Goal: Task Accomplishment & Management: Use online tool/utility

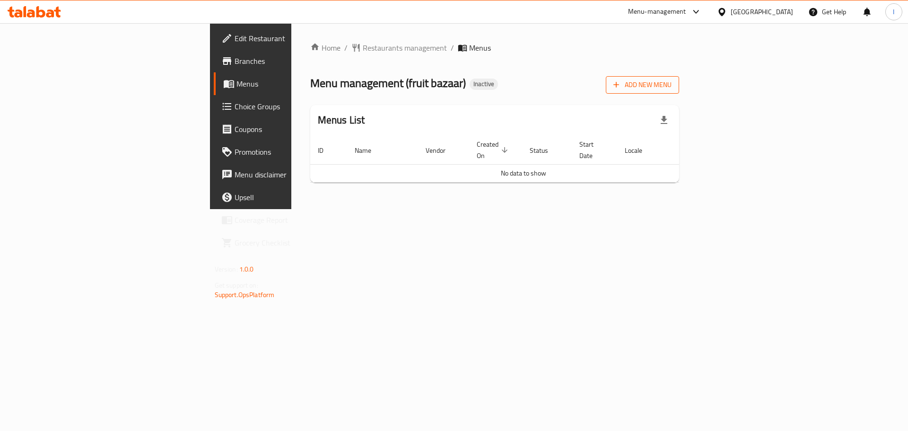
click at [672, 87] on span "Add New Menu" at bounding box center [642, 85] width 58 height 12
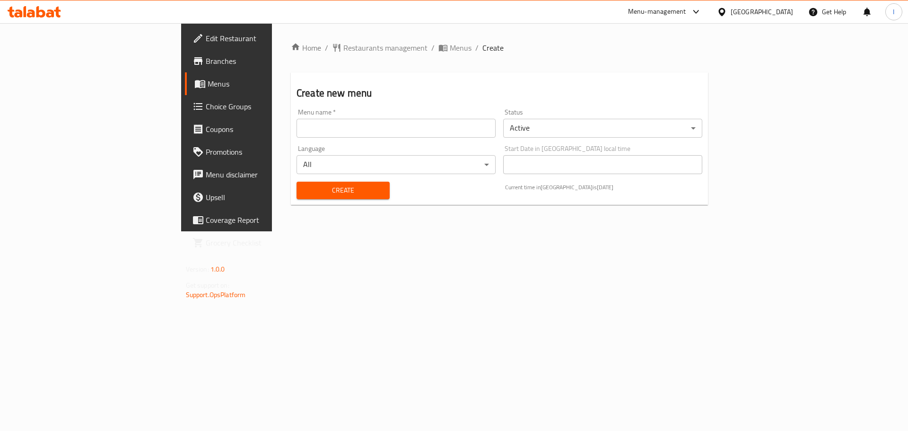
click at [347, 132] on input "text" at bounding box center [396, 128] width 199 height 19
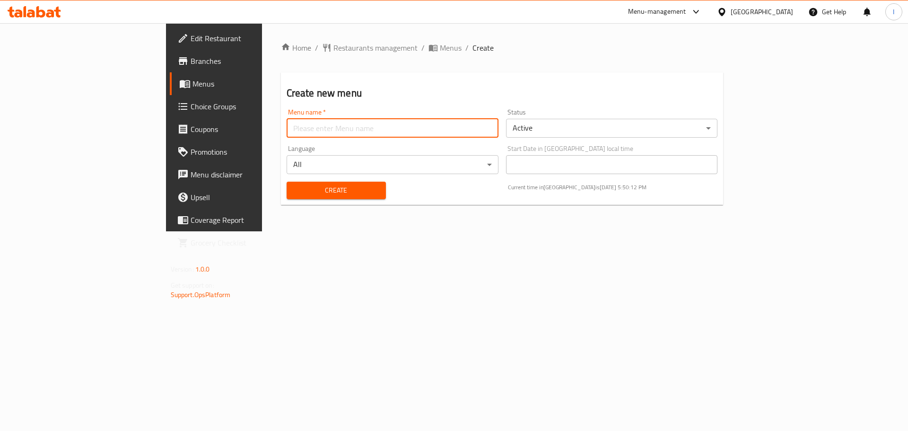
type input "."
click at [294, 185] on span "Create" at bounding box center [336, 190] width 84 height 12
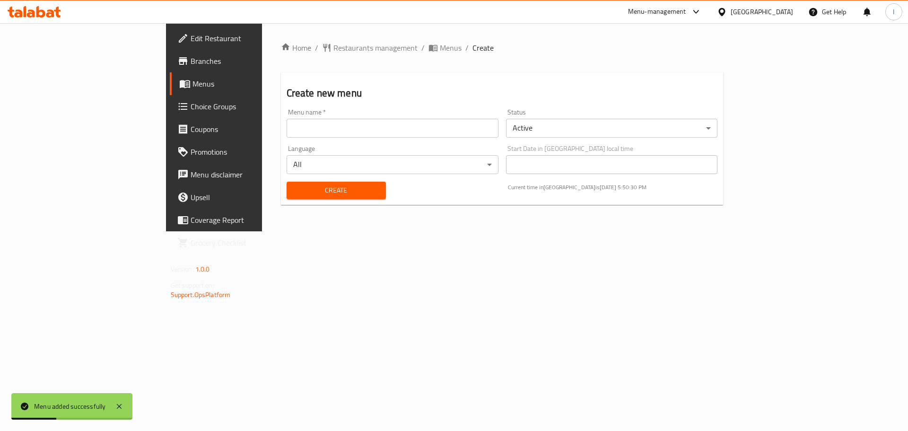
click at [192, 86] on span "Menus" at bounding box center [251, 83] width 118 height 11
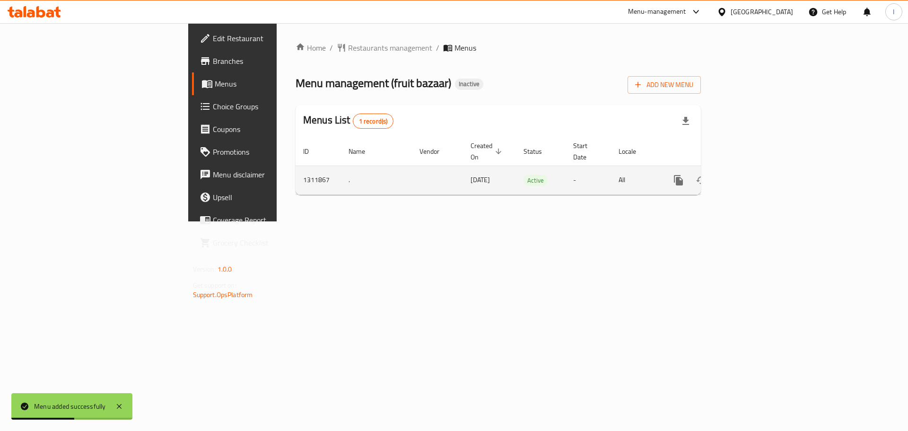
click at [752, 174] on icon "enhanced table" at bounding box center [746, 179] width 11 height 11
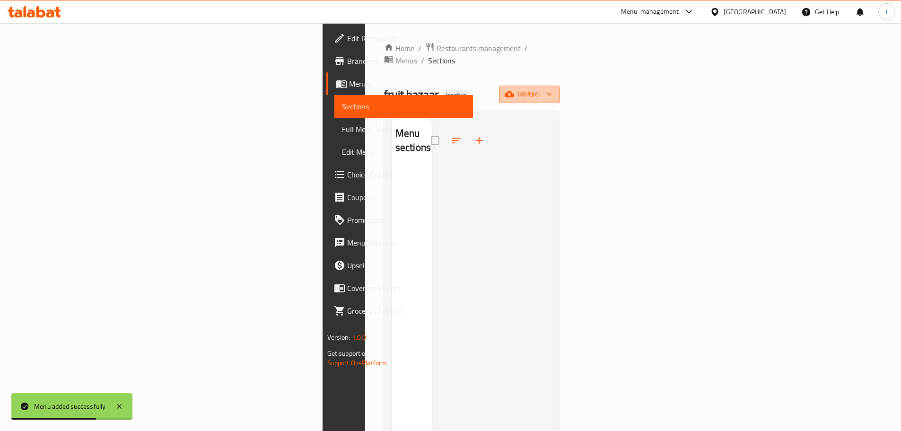
click at [552, 88] on span "import" at bounding box center [528, 94] width 45 height 12
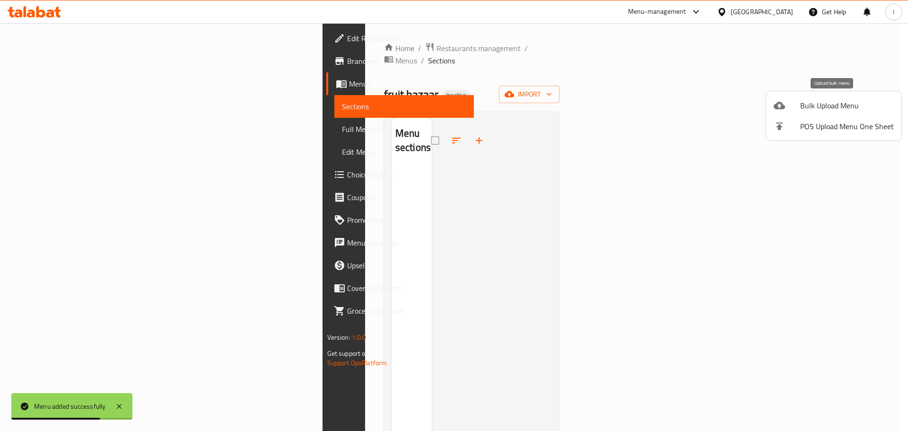
click at [824, 107] on span "Bulk Upload Menu" at bounding box center [847, 105] width 94 height 11
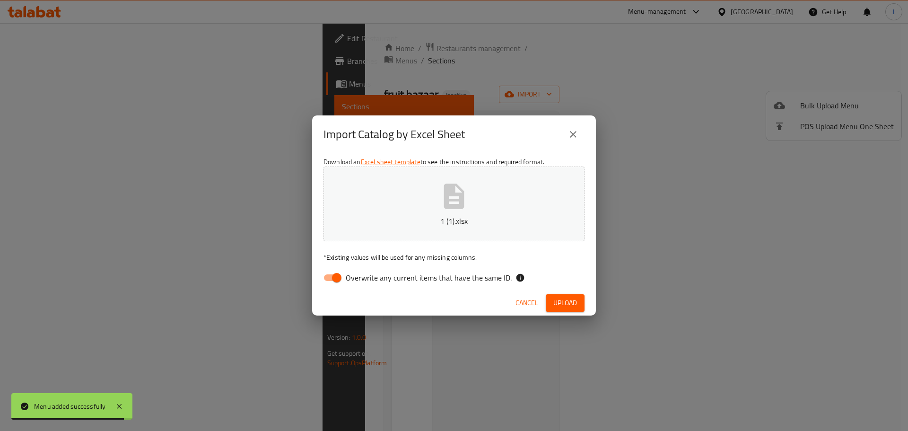
drag, startPoint x: 334, startPoint y: 279, endPoint x: 354, endPoint y: 275, distance: 19.8
click at [338, 276] on input "Overwrite any current items that have the same ID." at bounding box center [337, 278] width 54 height 18
checkbox input "false"
click at [581, 304] on button "Upload" at bounding box center [565, 302] width 39 height 17
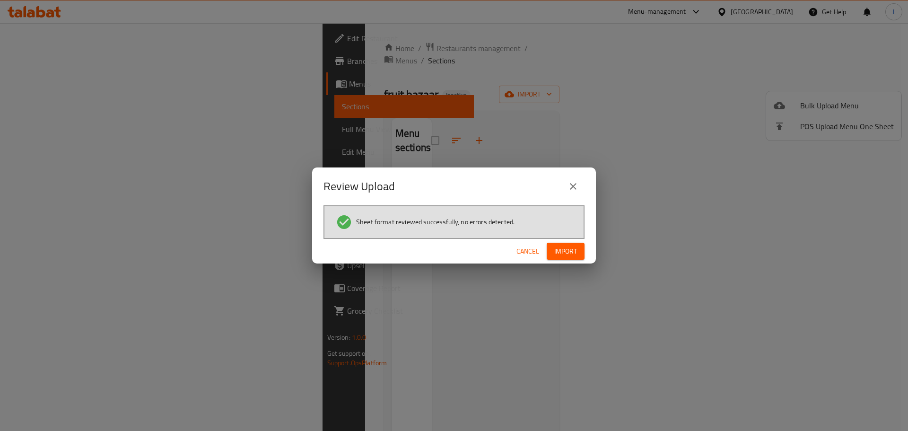
click at [570, 241] on div "Cancel Import" at bounding box center [454, 251] width 284 height 25
drag, startPoint x: 567, startPoint y: 248, endPoint x: 545, endPoint y: 93, distance: 156.2
click at [567, 247] on span "Import" at bounding box center [565, 251] width 23 height 12
